Goal: Task Accomplishment & Management: Complete application form

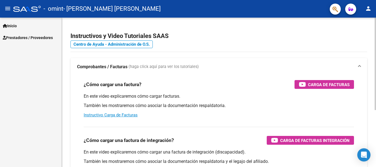
scroll to position [29, 0]
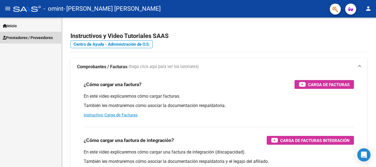
click at [46, 35] on span "Prestadores / Proveedores" at bounding box center [28, 38] width 50 height 6
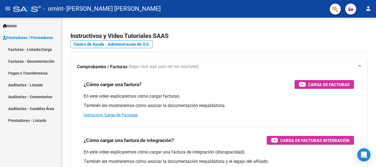
click at [42, 50] on link "Facturas - Listado/Carga" at bounding box center [30, 49] width 61 height 12
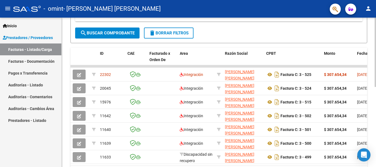
scroll to position [165, 0]
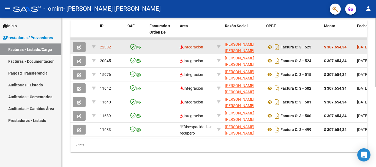
click at [115, 50] on div "22302" at bounding box center [111, 47] width 23 height 6
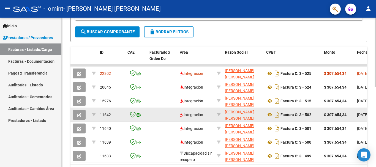
scroll to position [145, 0]
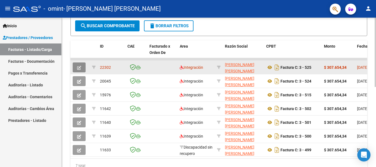
click at [78, 67] on icon "button" at bounding box center [79, 68] width 4 height 4
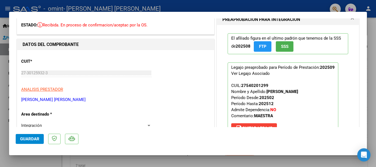
scroll to position [0, 0]
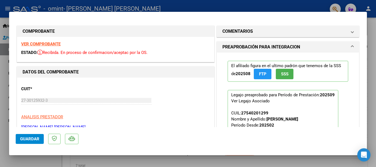
click at [375, 52] on div at bounding box center [188, 83] width 376 height 167
type input "$ 0,00"
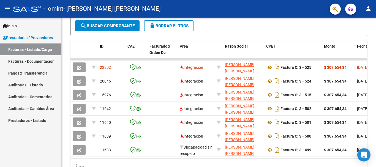
scroll to position [145, 0]
